Goal: Information Seeking & Learning: Learn about a topic

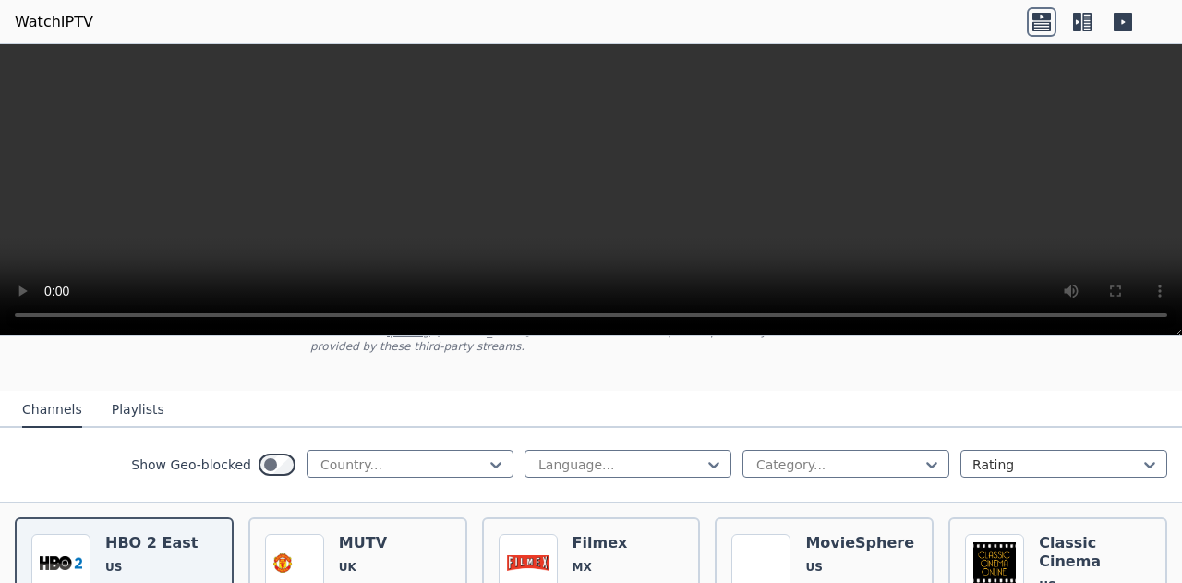
scroll to position [147, 0]
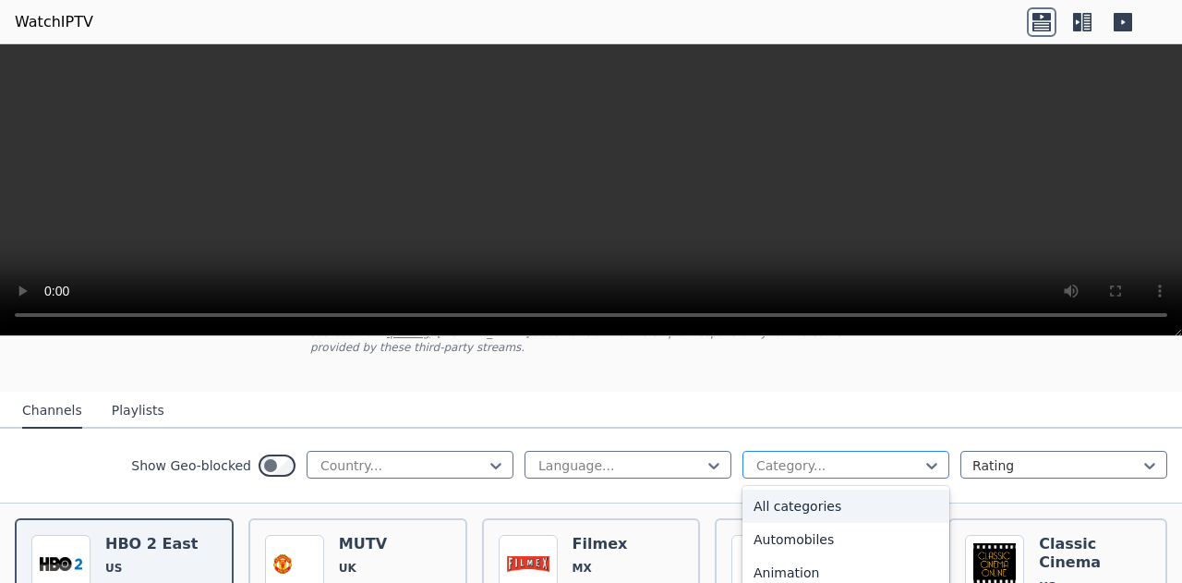
click at [824, 456] on div at bounding box center [839, 465] width 168 height 18
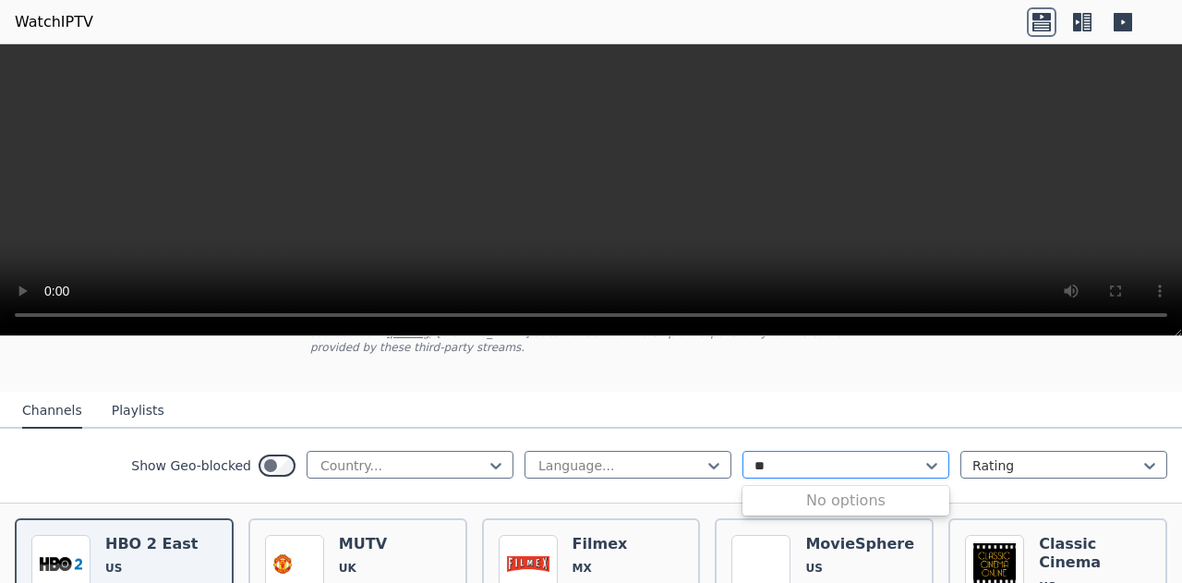
type input "*"
type input "***"
click at [792, 489] on div "Sports" at bounding box center [846, 505] width 207 height 33
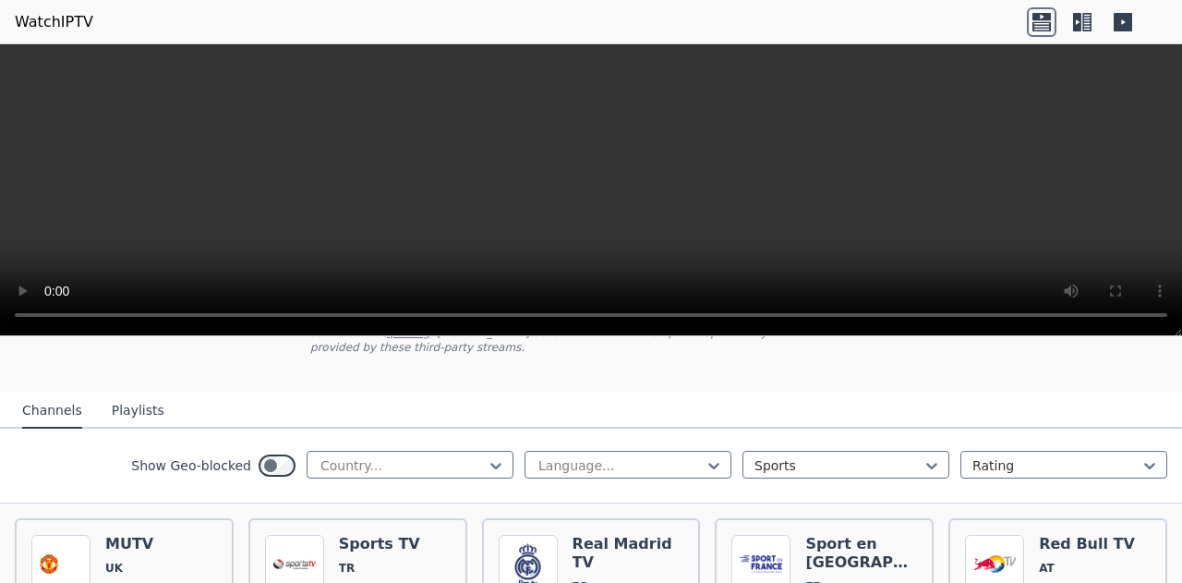
click at [7, 439] on div "Show Geo-blocked Country... Language... Sports Rating" at bounding box center [591, 466] width 1182 height 75
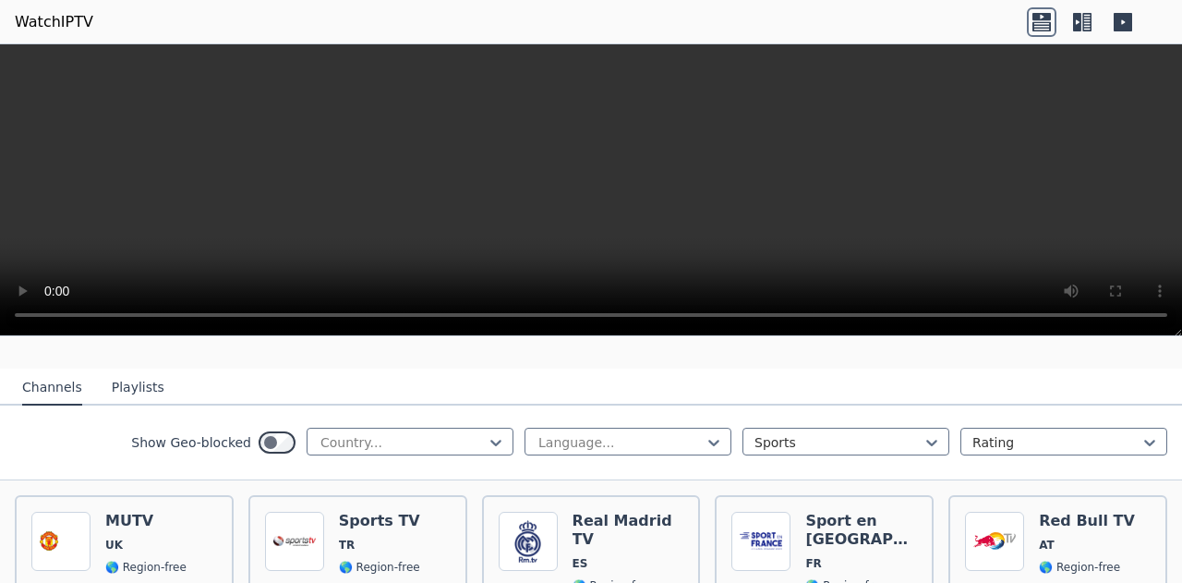
scroll to position [169, 0]
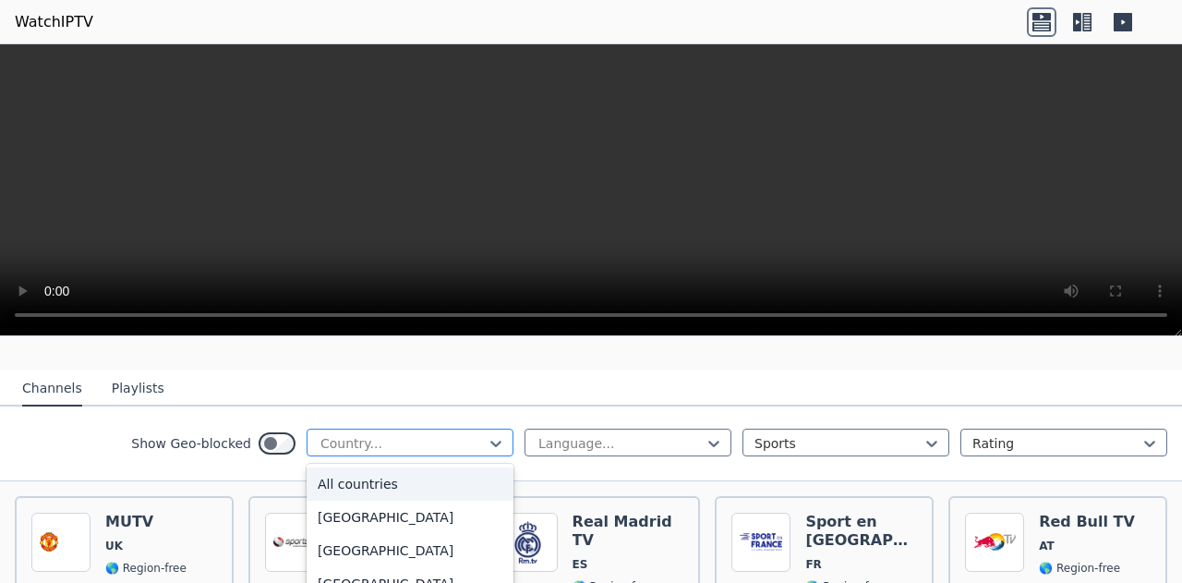
click at [324, 434] on div at bounding box center [403, 443] width 168 height 18
type input "***"
click at [346, 567] on div "[GEOGRAPHIC_DATA]" at bounding box center [410, 583] width 207 height 33
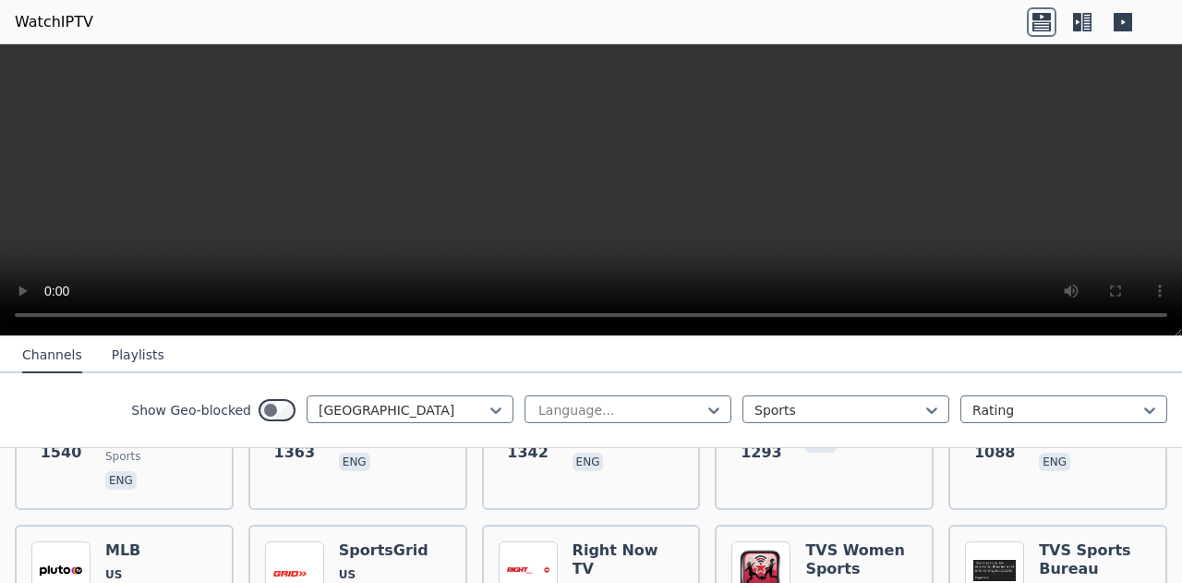
scroll to position [341, 0]
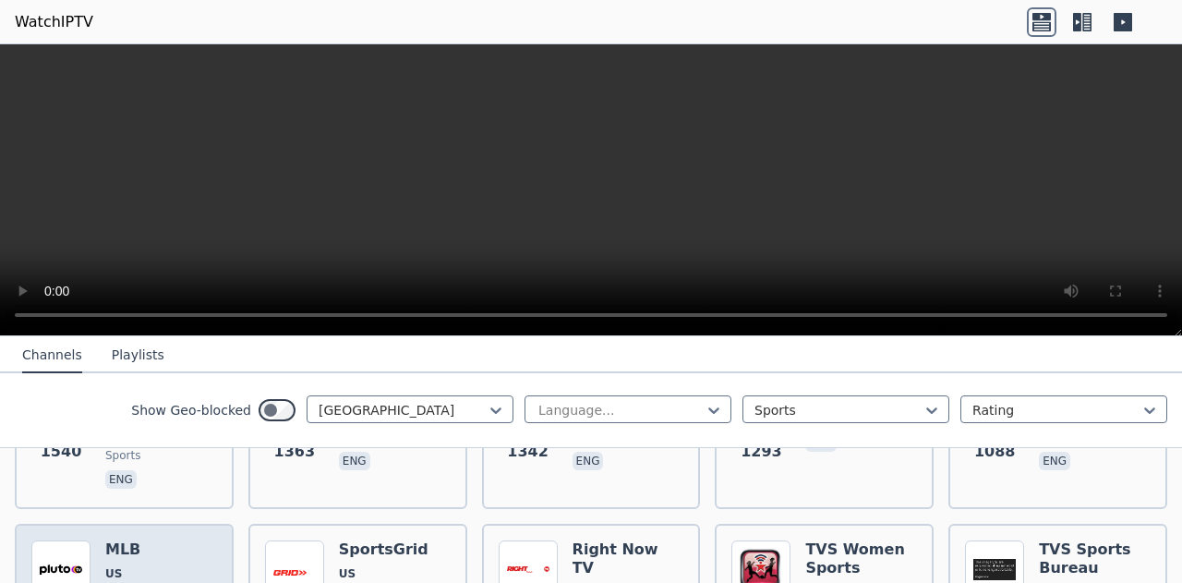
click at [65, 540] on img at bounding box center [60, 569] width 59 height 59
click at [116, 566] on span "US" at bounding box center [113, 573] width 17 height 15
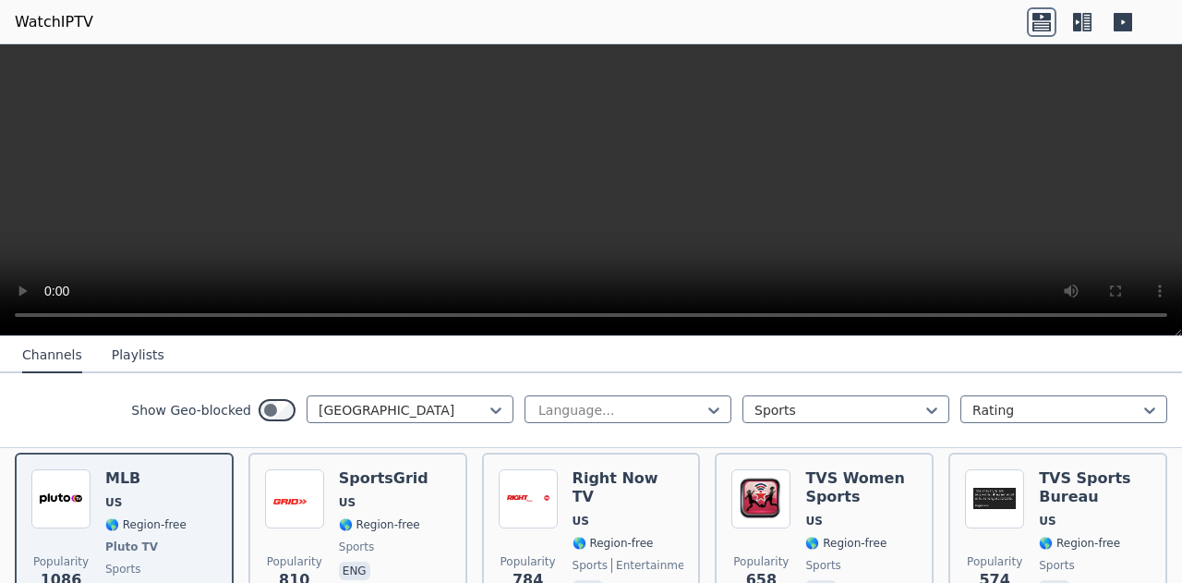
scroll to position [405, 0]
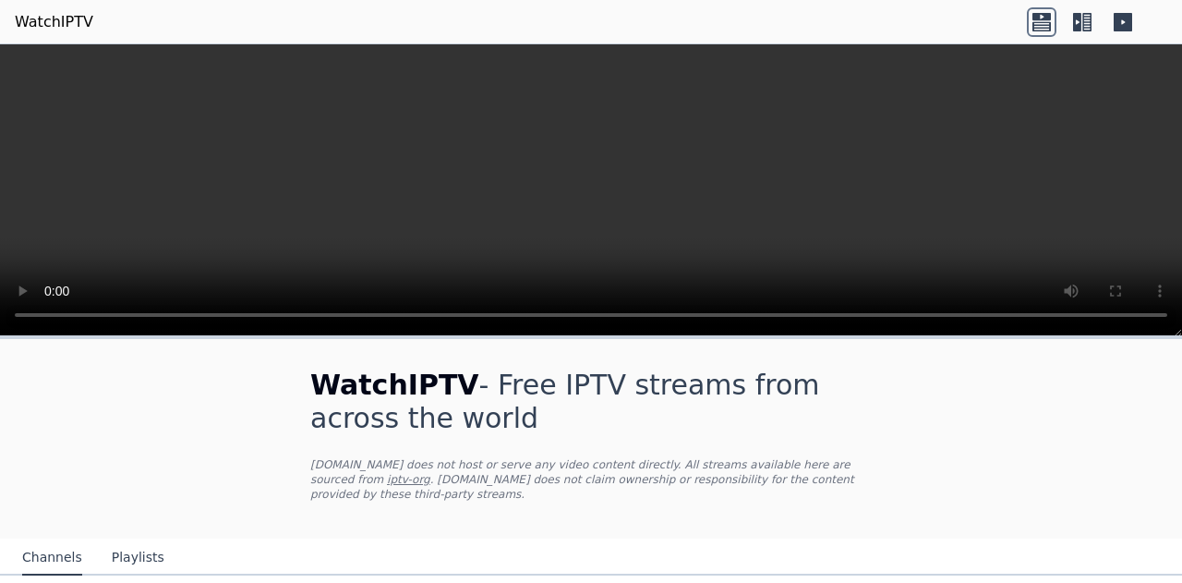
click at [1082, 16] on icon at bounding box center [1083, 22] width 30 height 30
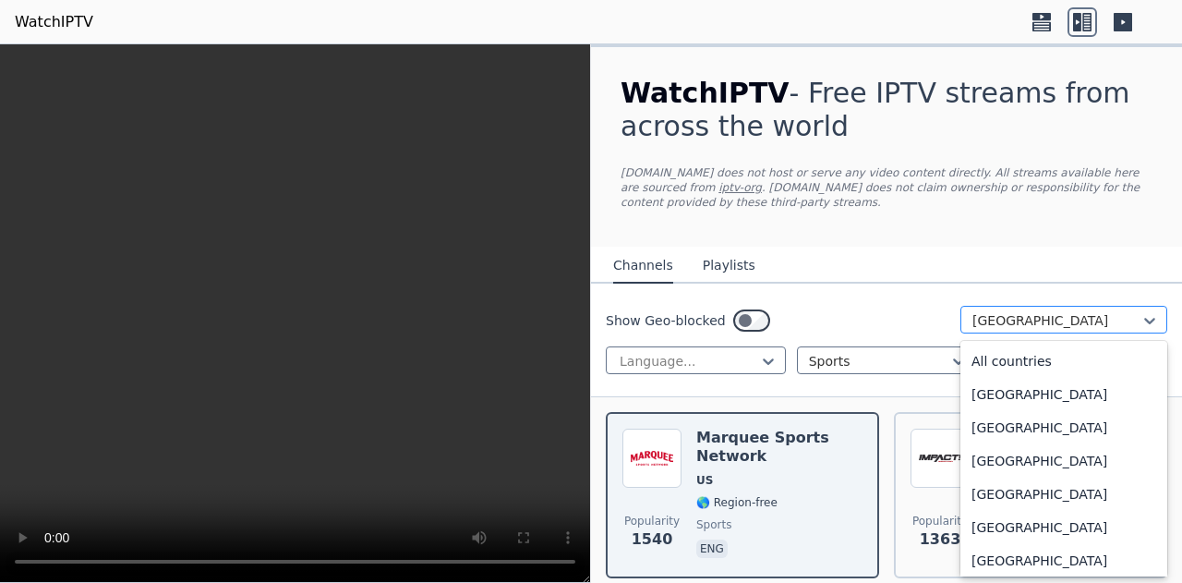
click at [1013, 319] on div at bounding box center [1057, 320] width 168 height 18
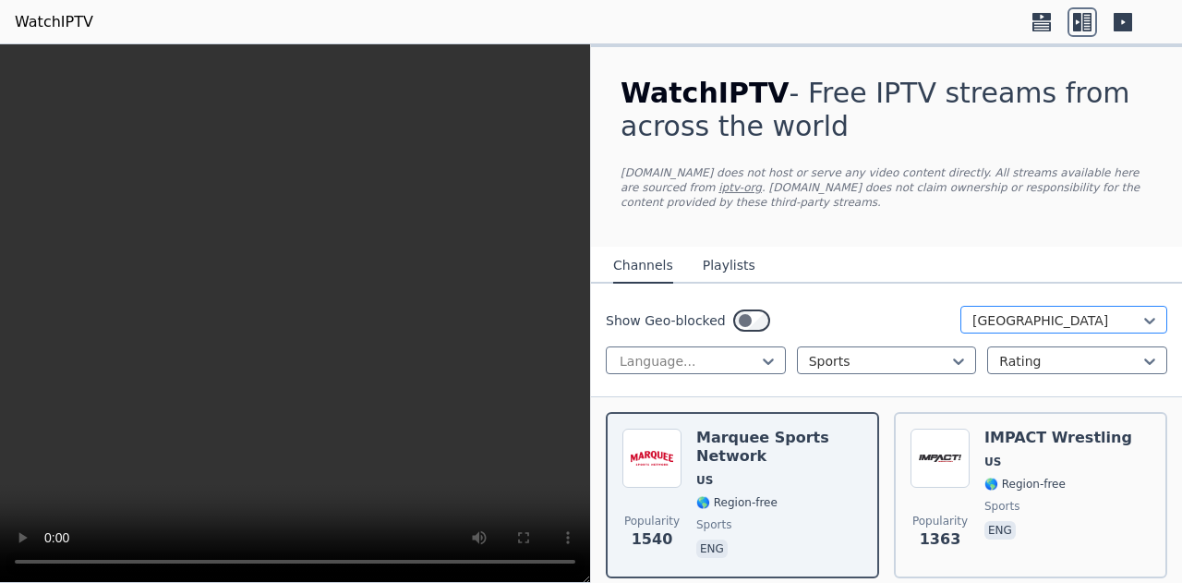
click at [1013, 319] on div at bounding box center [1057, 320] width 168 height 18
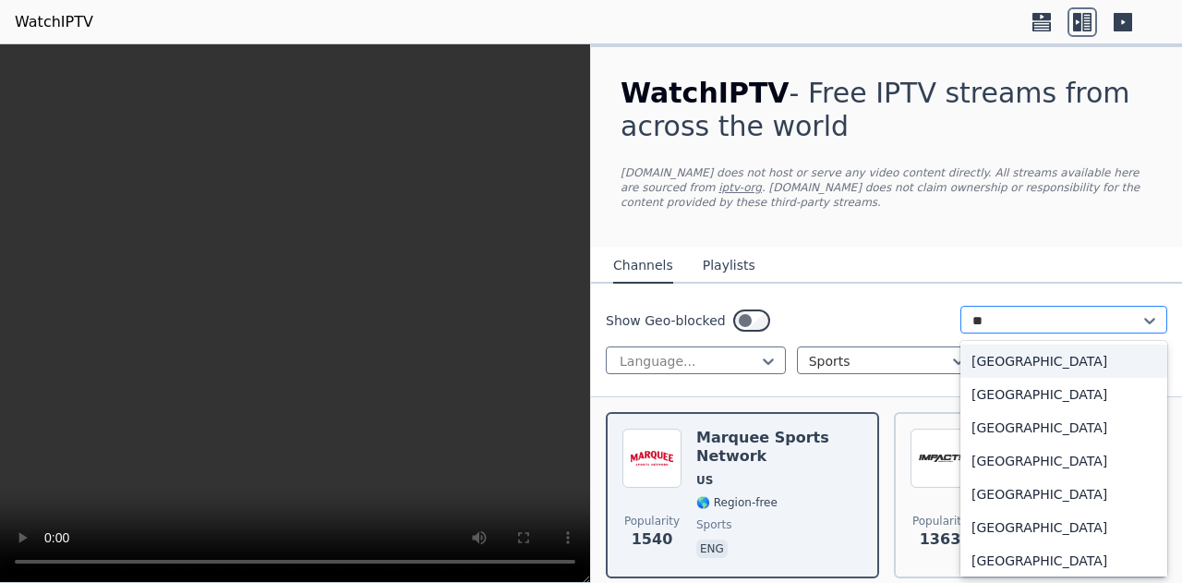
type input "***"
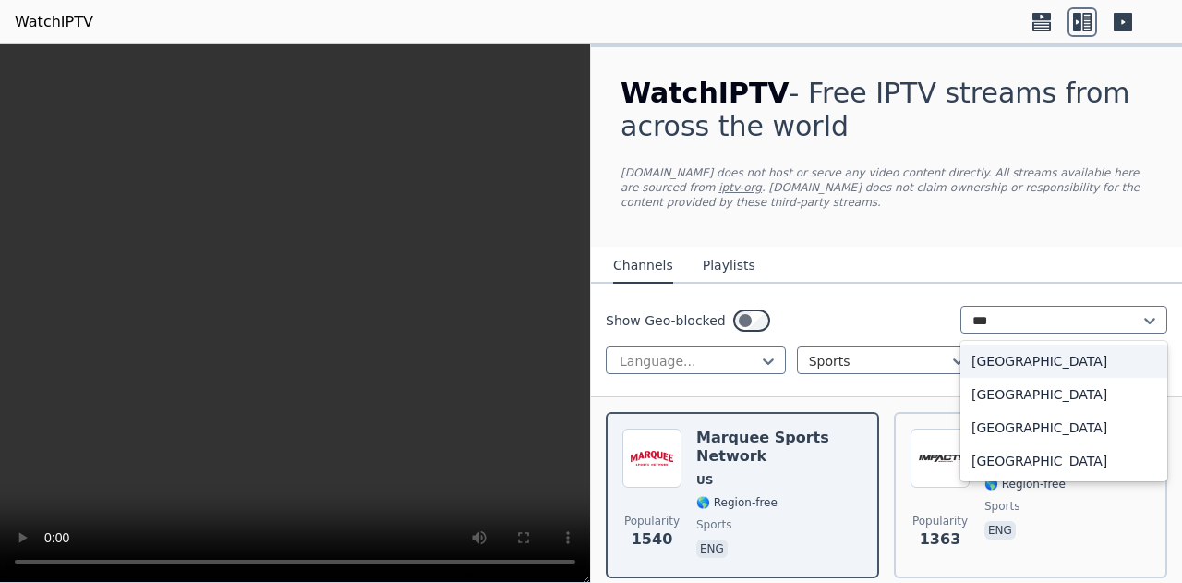
click at [981, 358] on div "[GEOGRAPHIC_DATA]" at bounding box center [1063, 360] width 207 height 33
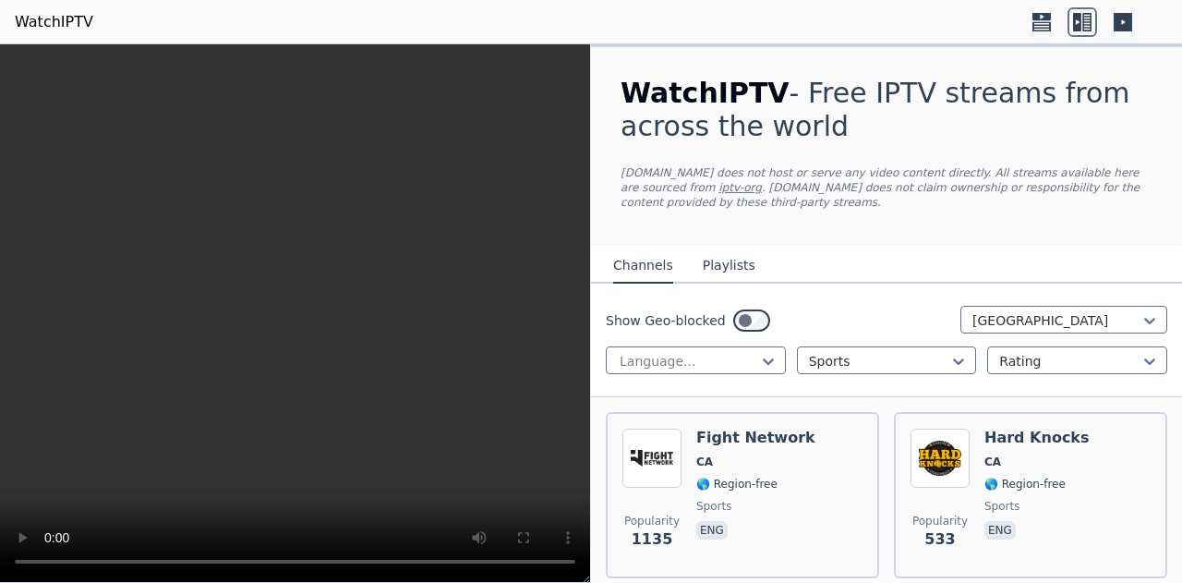
scroll to position [72, 0]
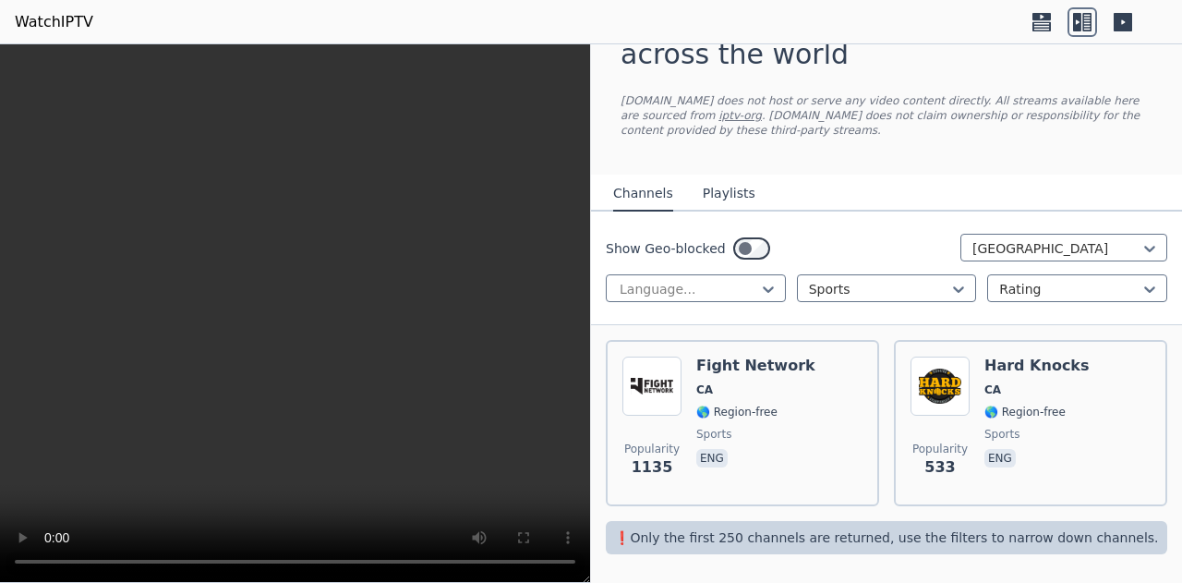
click at [985, 358] on h6 "Hard Knocks" at bounding box center [1037, 365] width 105 height 18
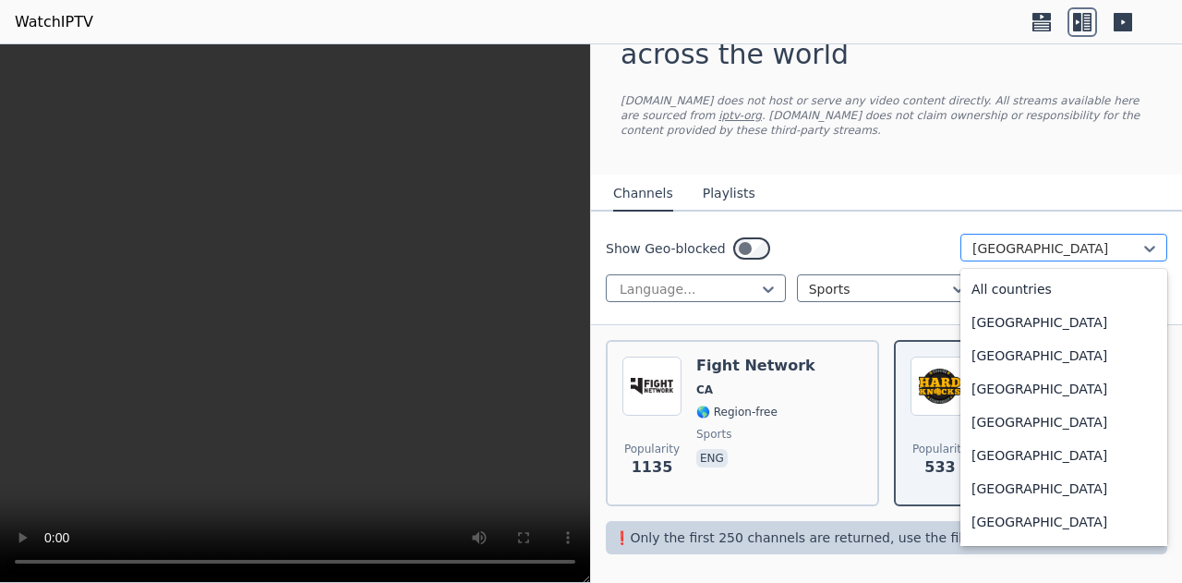
click at [1041, 246] on div at bounding box center [1057, 248] width 168 height 18
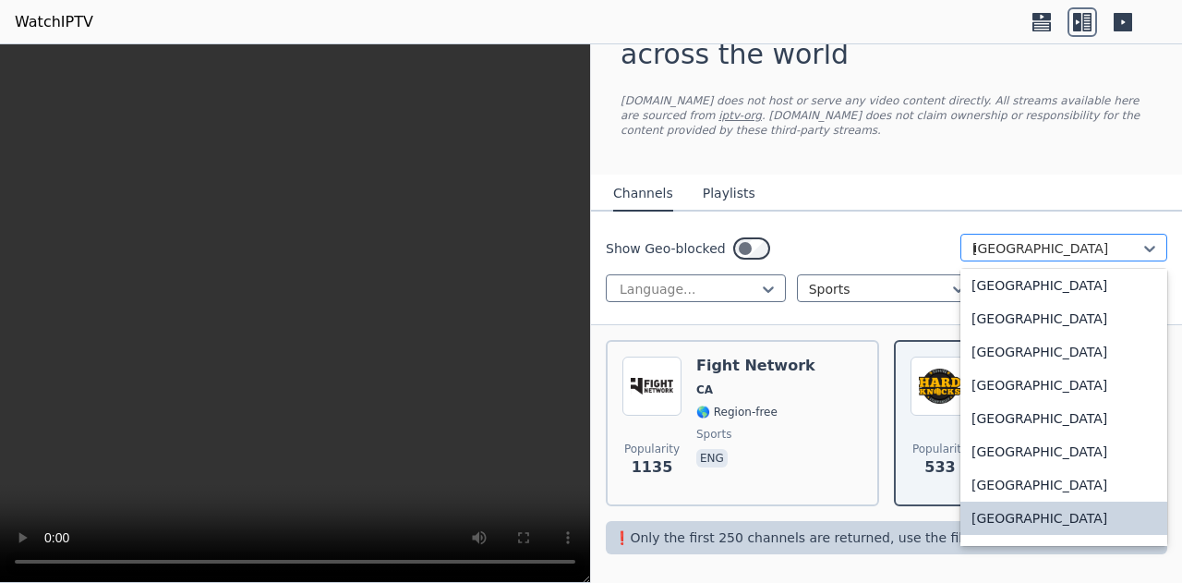
scroll to position [236, 0]
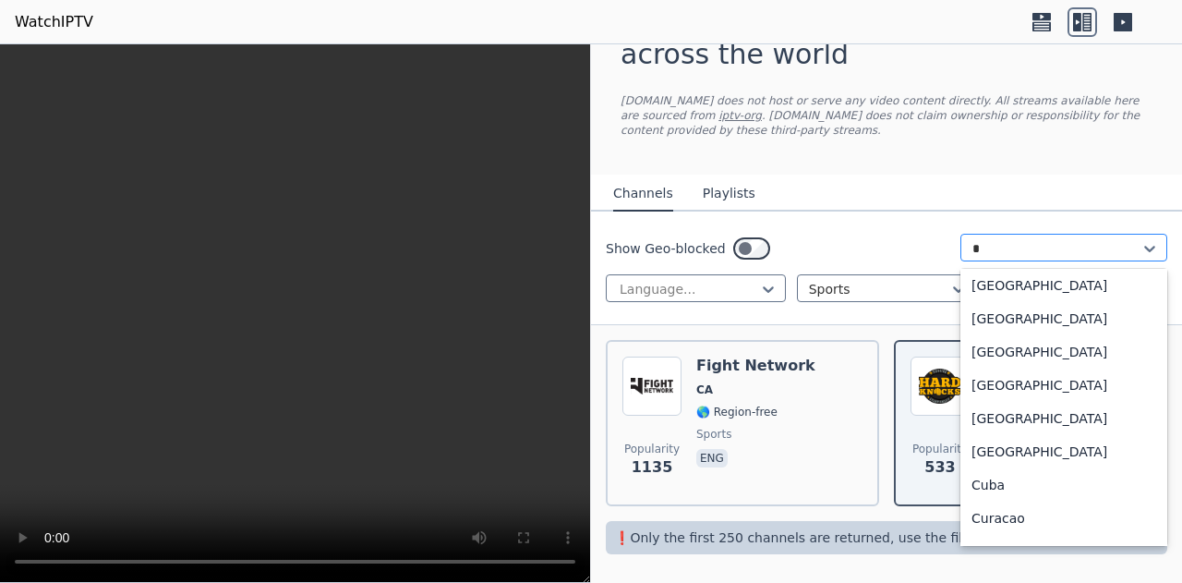
type input "**"
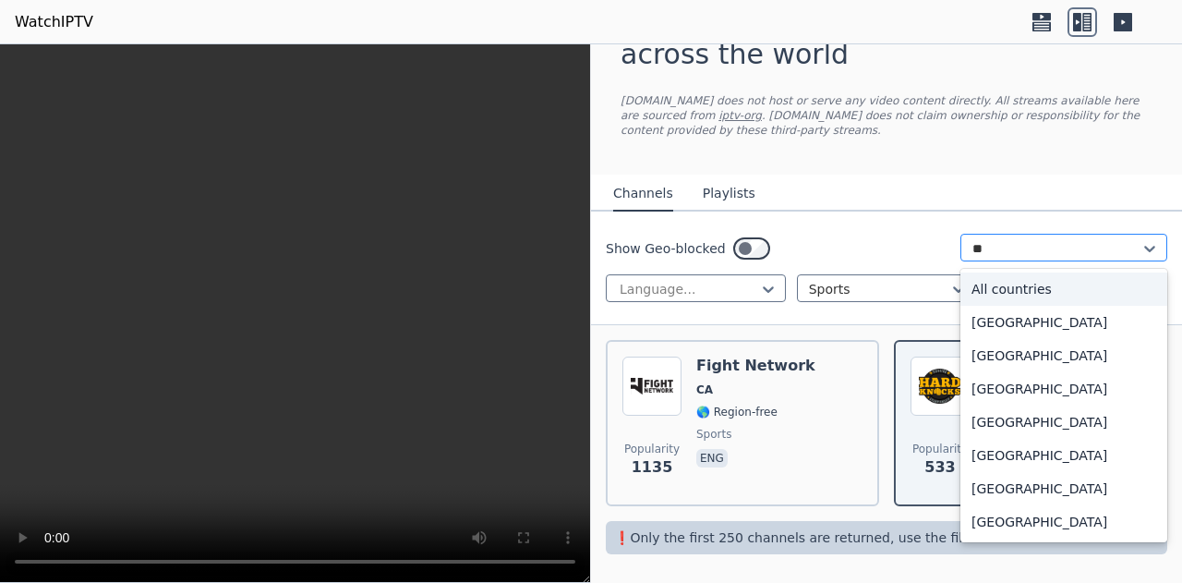
scroll to position [0, 0]
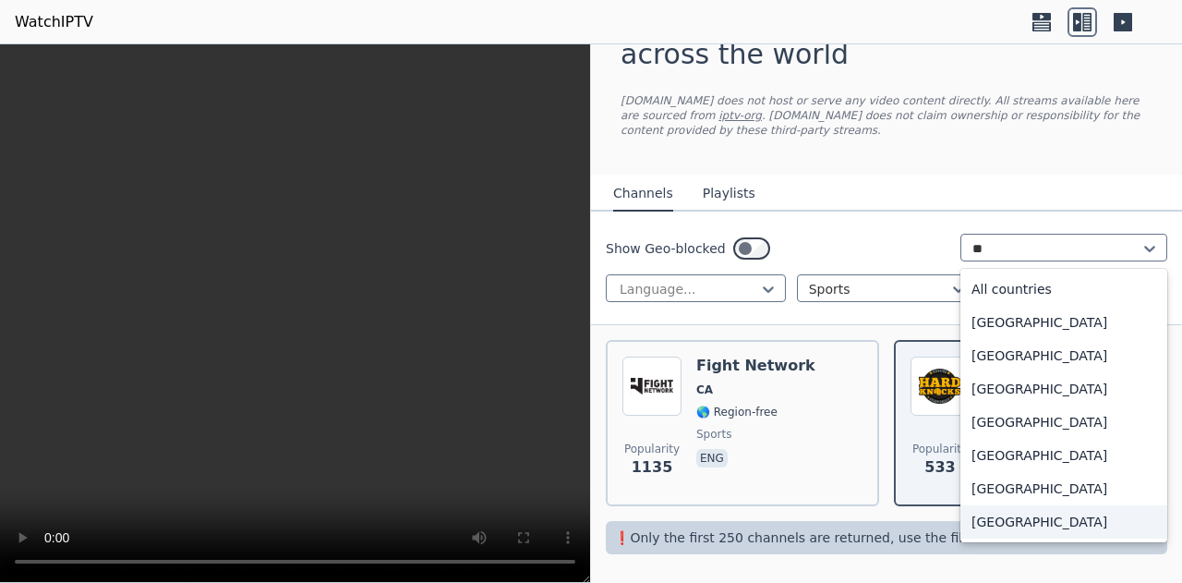
click at [994, 518] on div "[GEOGRAPHIC_DATA]" at bounding box center [1063, 521] width 207 height 33
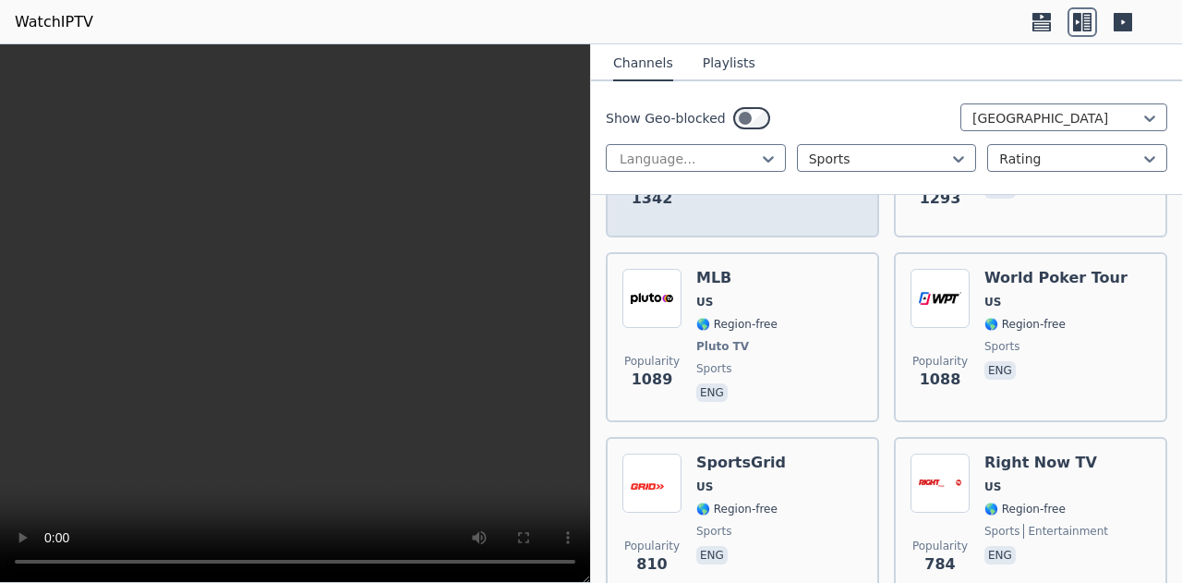
scroll to position [493, 0]
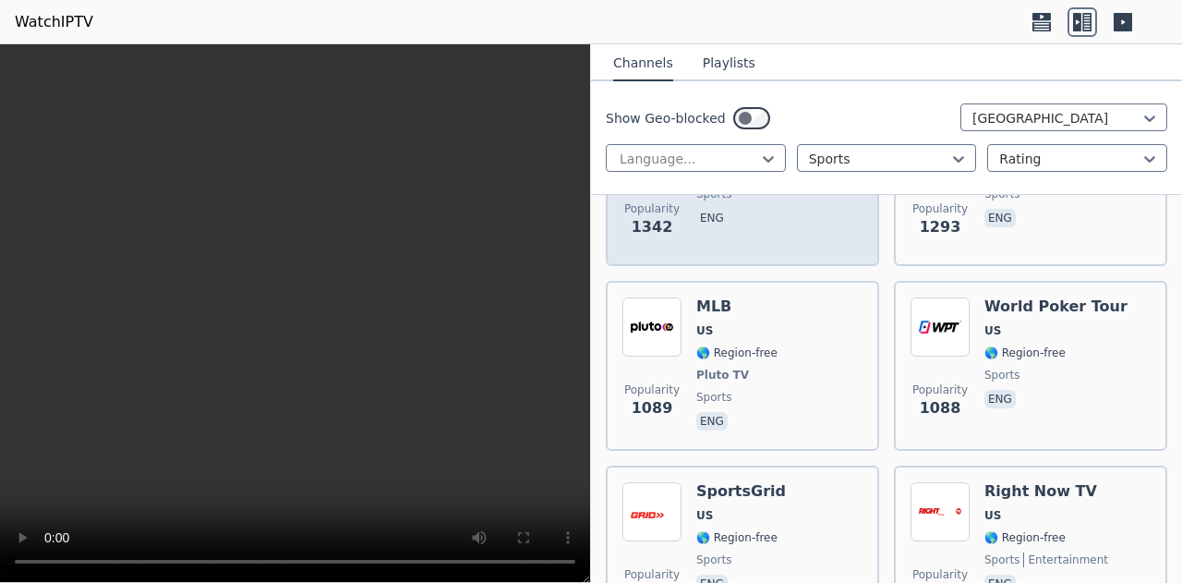
click at [810, 397] on div "Popularity 1089 MLB US 🌎 Region-free Pluto TV sports eng" at bounding box center [742, 365] width 240 height 137
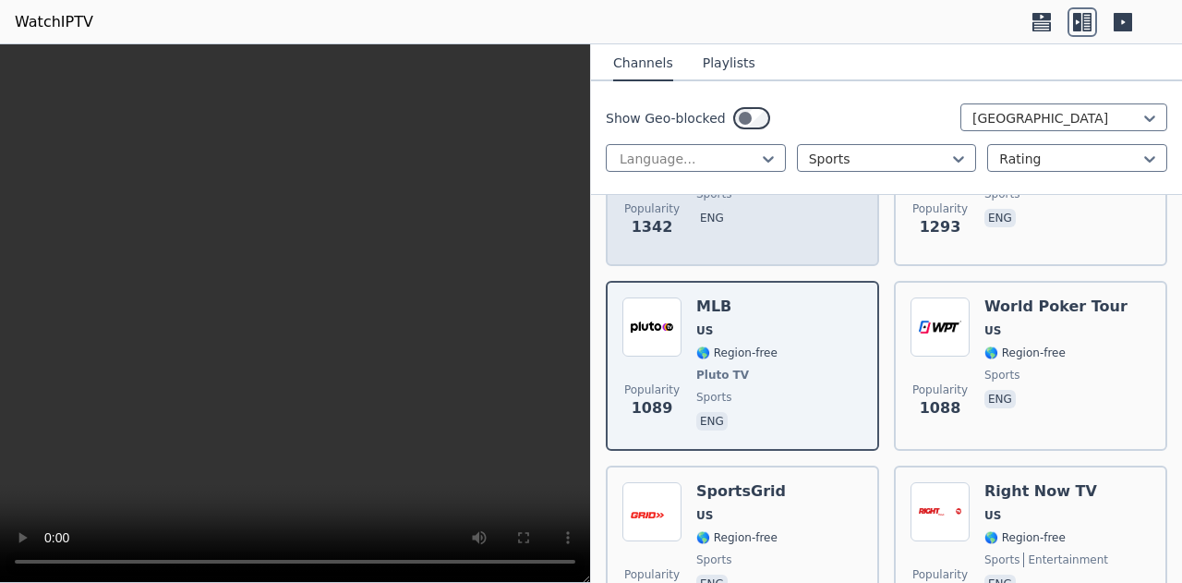
click at [810, 397] on div "Popularity 1089 MLB US 🌎 Region-free Pluto TV sports eng" at bounding box center [742, 365] width 240 height 137
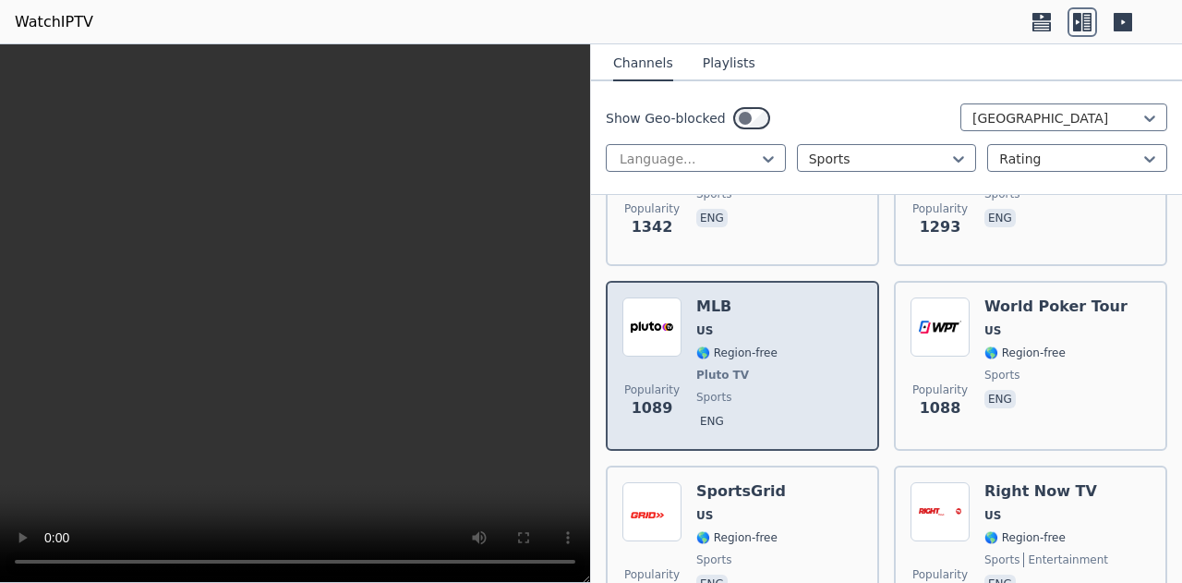
click at [654, 332] on img at bounding box center [651, 326] width 59 height 59
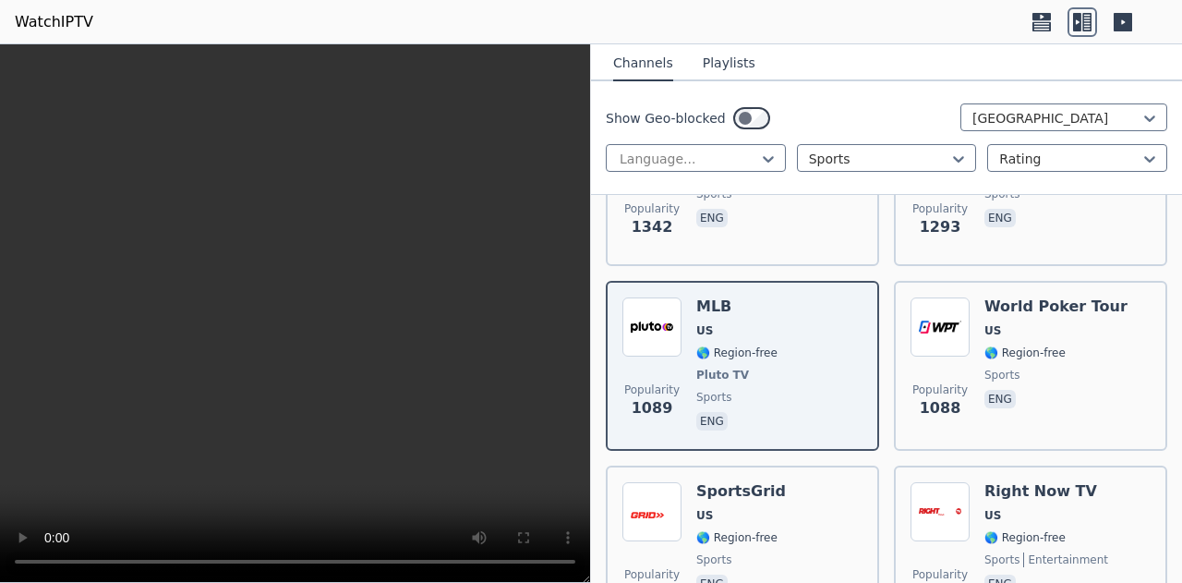
scroll to position [72, 0]
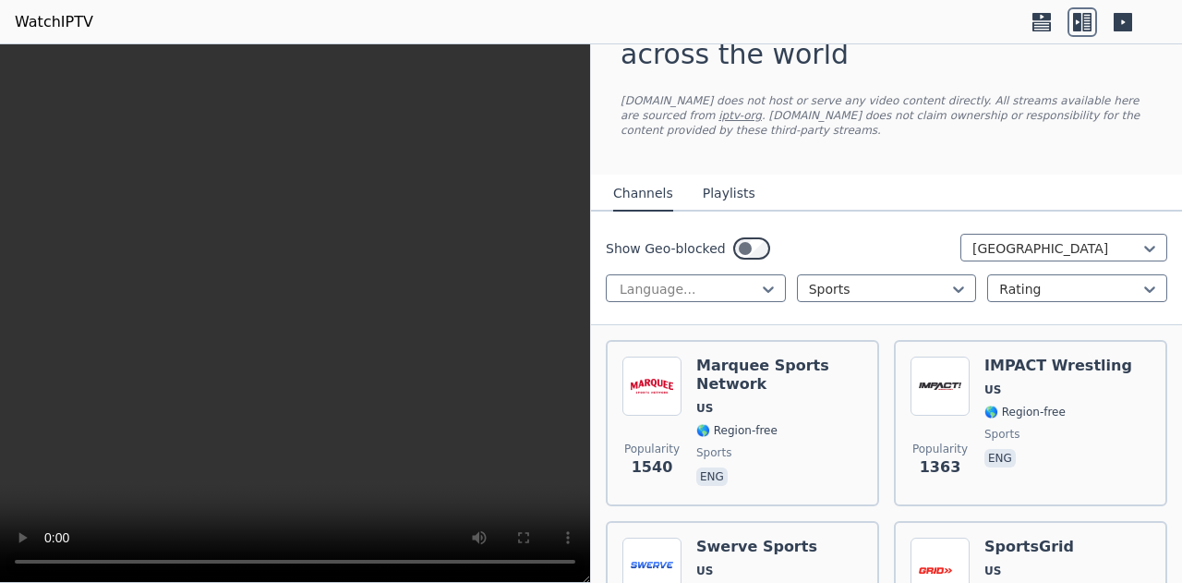
scroll to position [493, 0]
